Goal: Navigation & Orientation: Find specific page/section

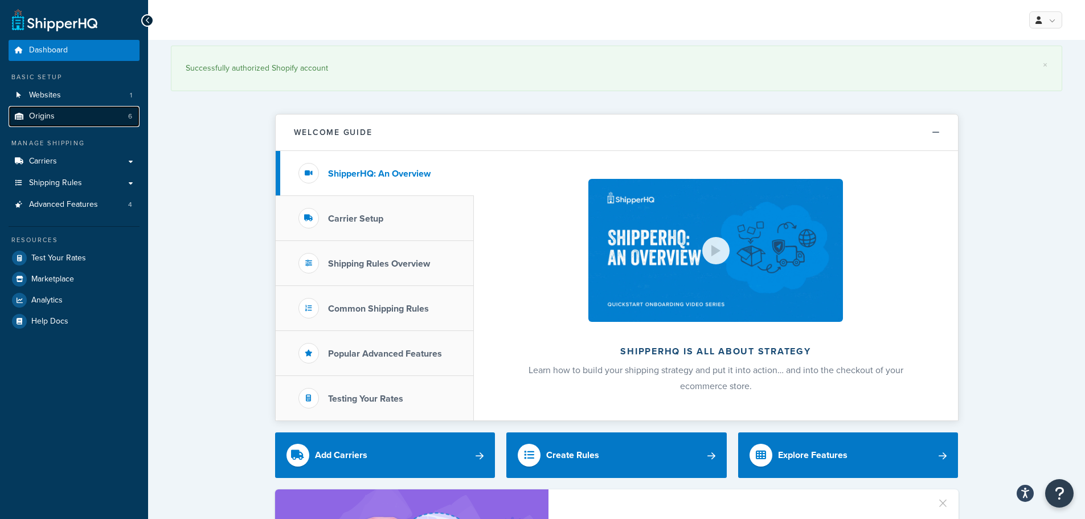
click at [51, 118] on span "Origins" at bounding box center [42, 117] width 26 height 10
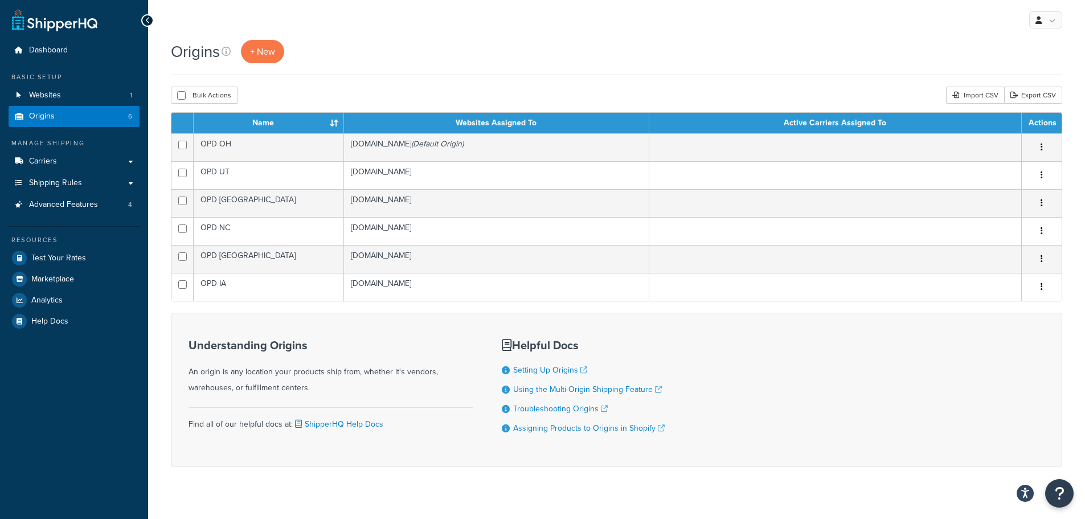
click at [447, 44] on div "Origins + New" at bounding box center [616, 51] width 891 height 23
click at [655, 44] on div "Origins + New" at bounding box center [616, 51] width 891 height 23
click at [802, 21] on div "My Profile Billing Global Settings Contact Us Logout" at bounding box center [616, 20] width 937 height 40
